Goal: Task Accomplishment & Management: Use online tool/utility

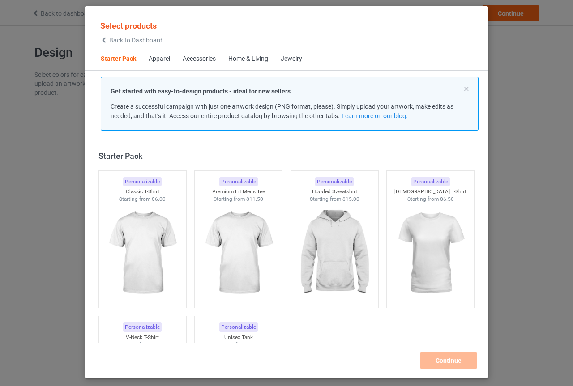
click at [249, 60] on div "Home & Living" at bounding box center [248, 59] width 40 height 9
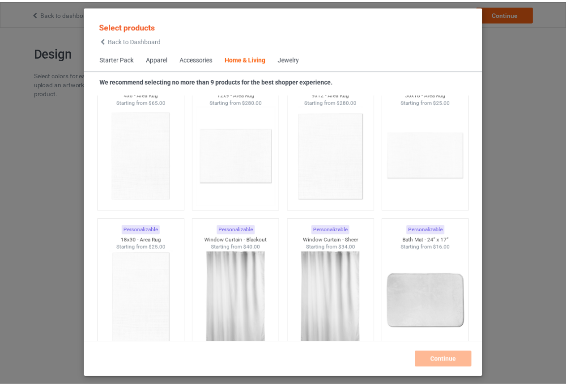
scroll to position [5202, 0]
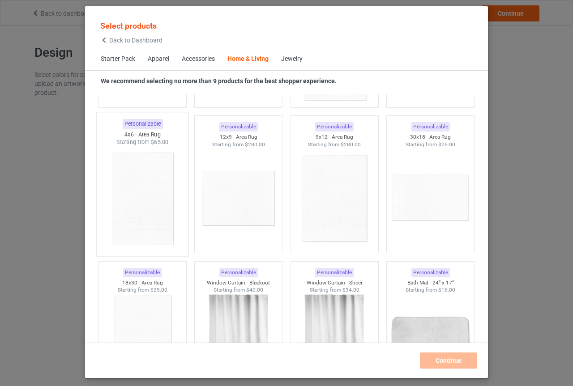
click at [165, 206] on img at bounding box center [142, 198] width 84 height 105
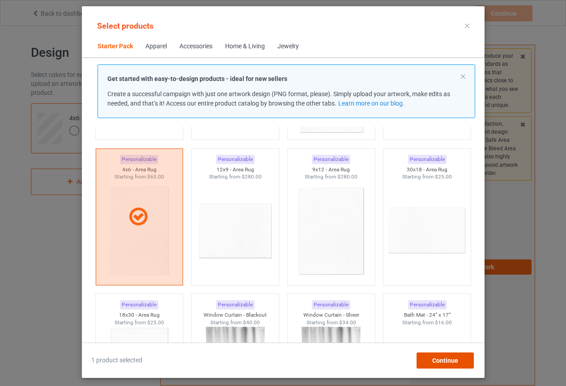
click at [447, 357] on span "Continue" at bounding box center [445, 360] width 26 height 7
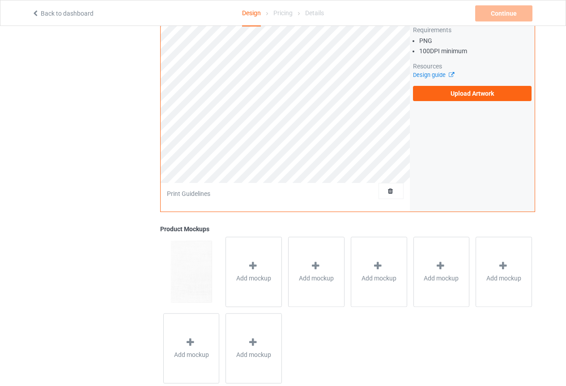
scroll to position [179, 0]
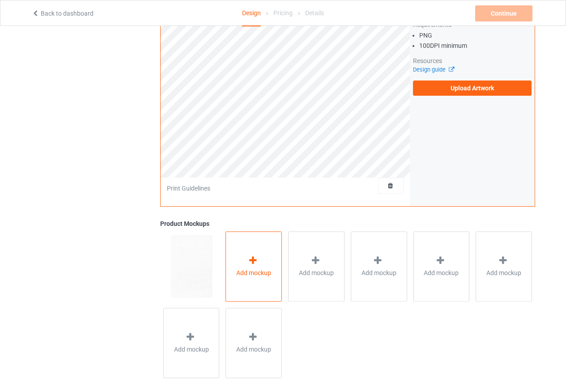
click at [250, 285] on div "Add mockup" at bounding box center [254, 266] width 56 height 70
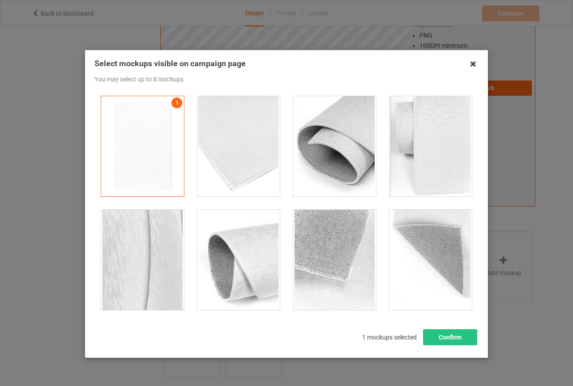
click at [474, 63] on icon at bounding box center [473, 64] width 14 height 14
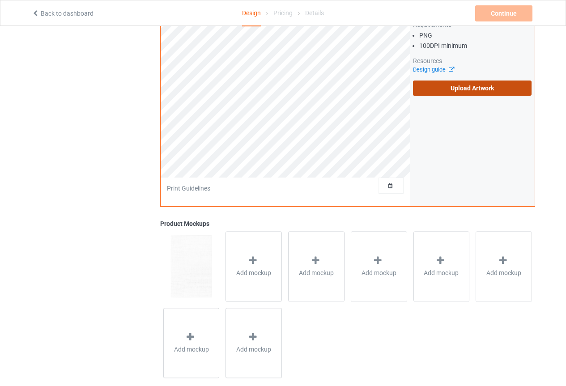
click at [436, 92] on label "Upload Artwork" at bounding box center [472, 88] width 119 height 15
click at [0, 0] on input "Upload Artwork" at bounding box center [0, 0] width 0 height 0
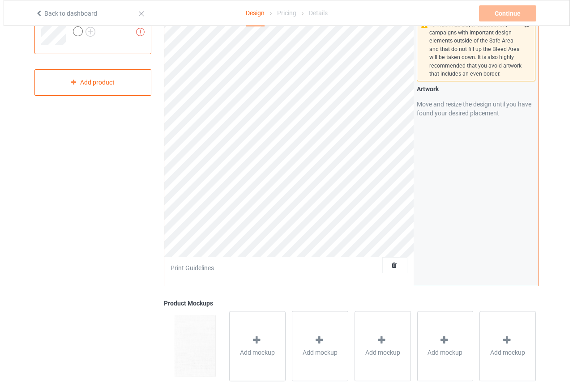
scroll to position [194, 0]
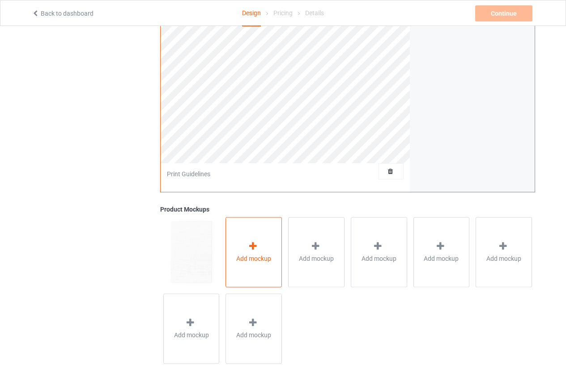
click at [246, 244] on div "Add mockup" at bounding box center [254, 252] width 56 height 70
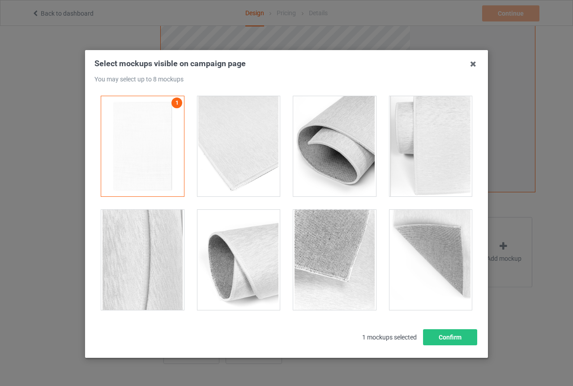
click at [233, 128] on div at bounding box center [238, 146] width 83 height 100
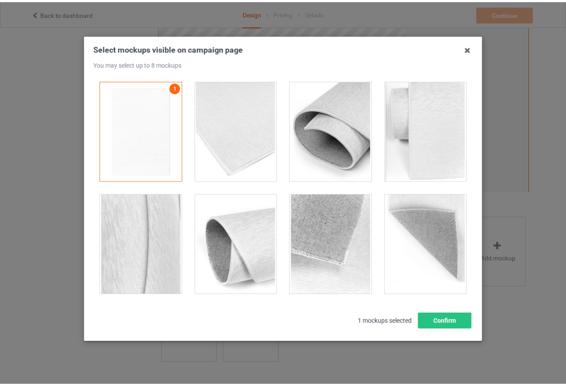
scroll to position [22, 0]
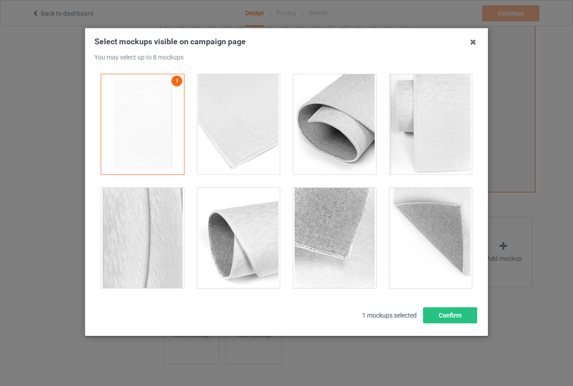
click at [462, 44] on h3 "Select mockups visible on campaign page You may select up to 8 mockups" at bounding box center [286, 48] width 384 height 25
click at [466, 43] on icon at bounding box center [473, 42] width 14 height 14
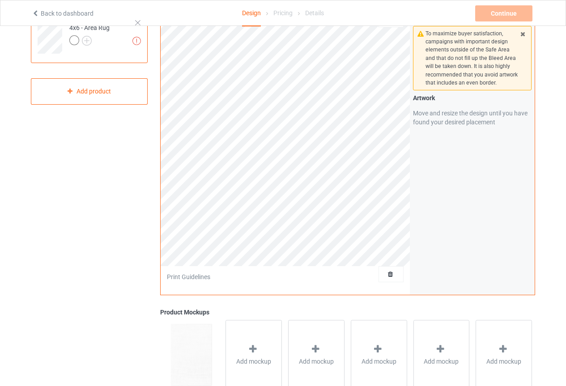
scroll to position [15, 0]
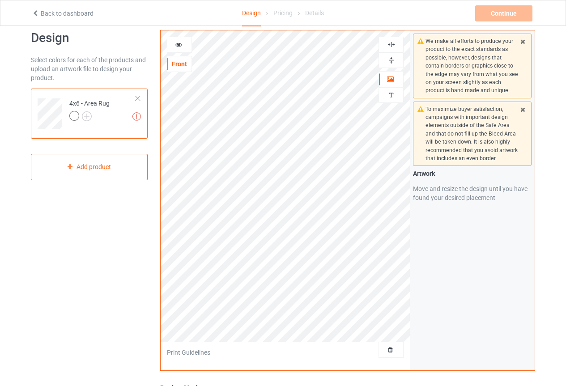
click at [114, 238] on div "Design Select colors for each of the products and upload an artwork file to des…" at bounding box center [89, 288] width 129 height 529
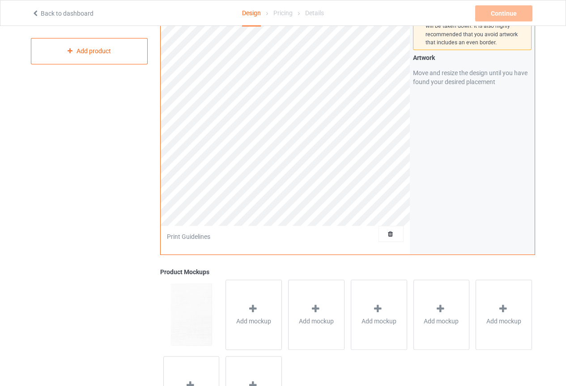
scroll to position [194, 0]
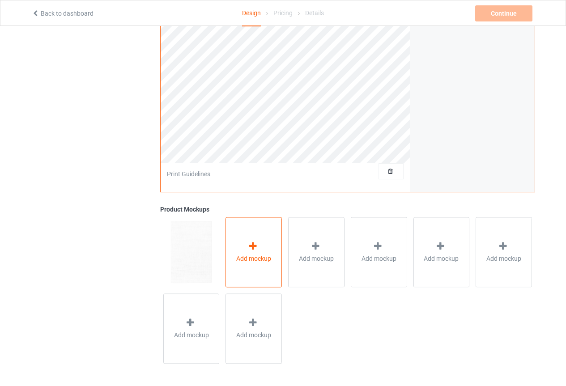
click at [254, 259] on span "Add mockup" at bounding box center [253, 258] width 35 height 9
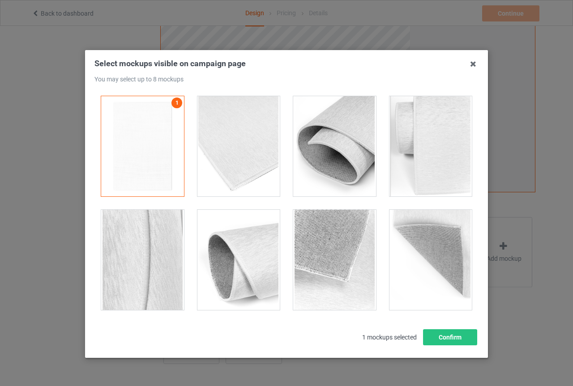
click at [241, 133] on div at bounding box center [238, 146] width 83 height 100
click at [473, 65] on icon at bounding box center [473, 64] width 14 height 14
